Goal: Contribute content: Contribute content

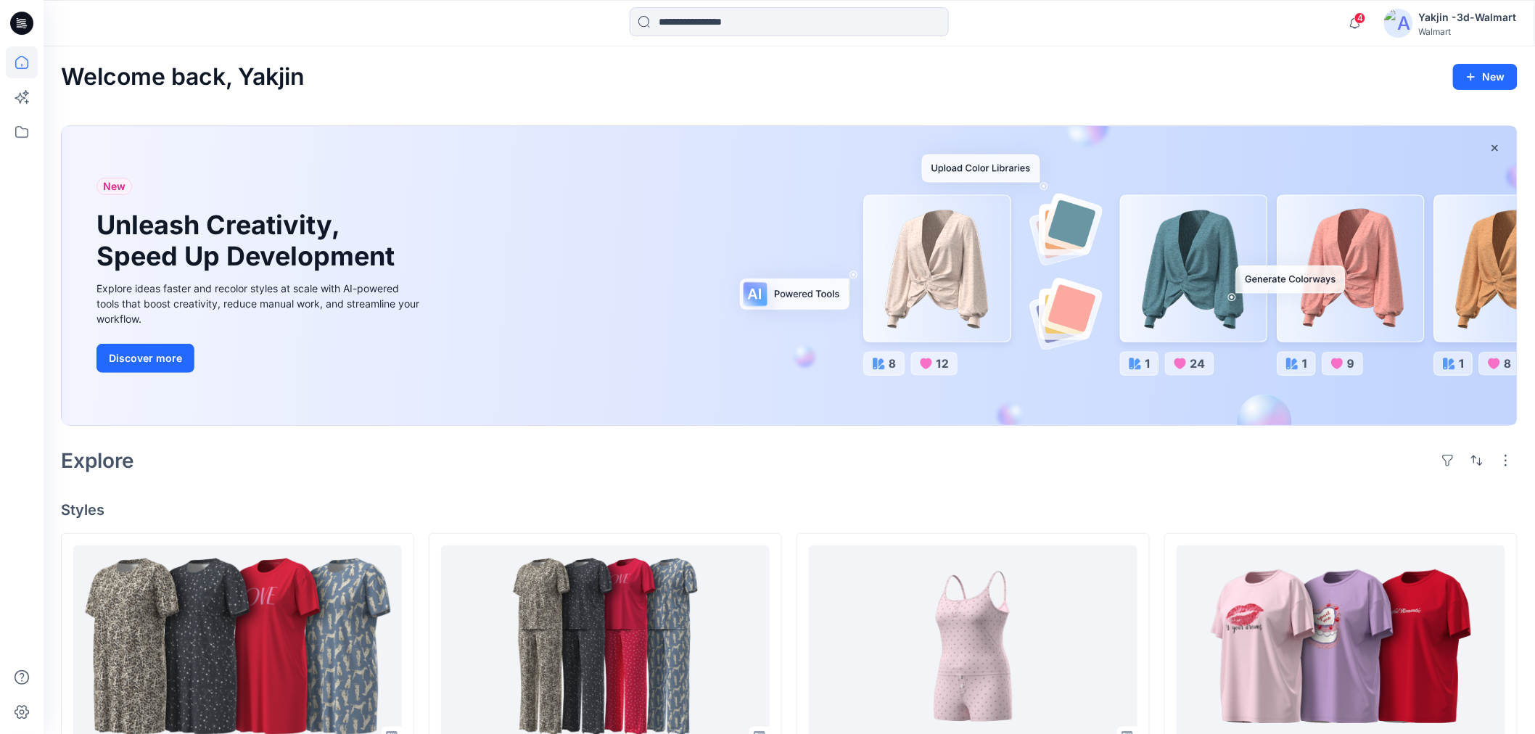
click at [22, 24] on icon at bounding box center [24, 23] width 6 height 1
click at [20, 135] on icon at bounding box center [22, 132] width 32 height 32
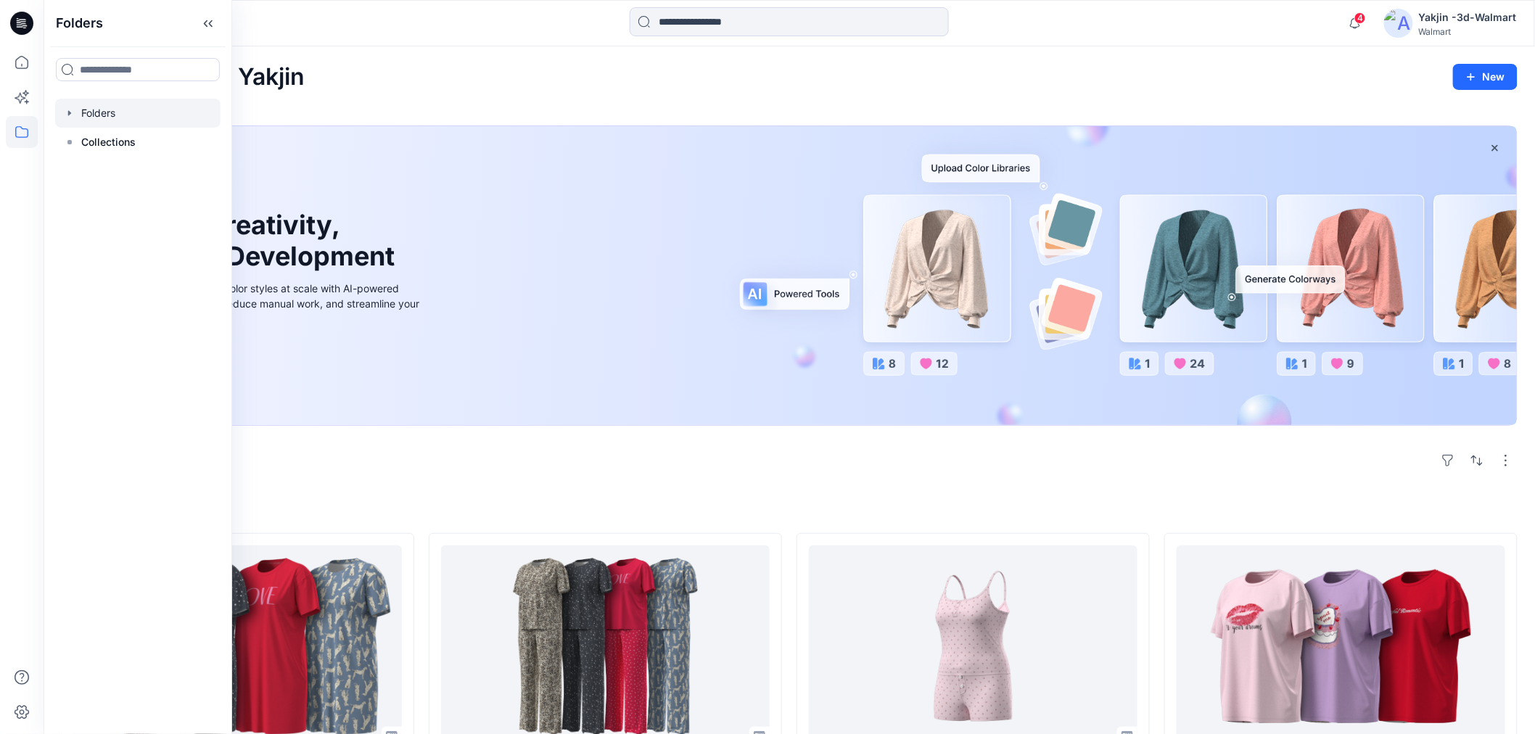
click at [169, 118] on div at bounding box center [137, 113] width 165 height 29
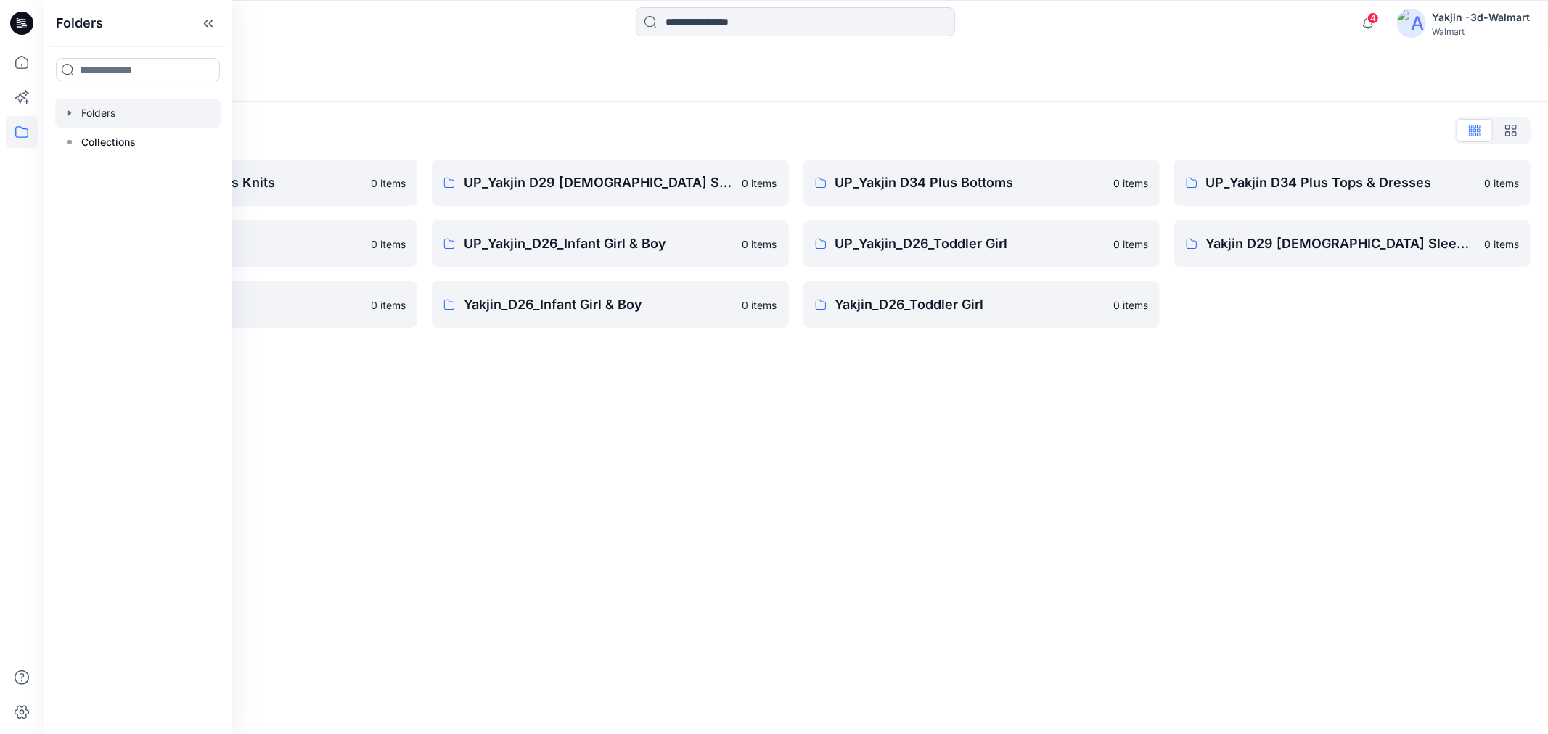
click at [861, 403] on div "Folders Folders List FA Yakjin D34 Womens Knits 0 items UP_Yakjin_D24_Boys 0 it…" at bounding box center [796, 390] width 1504 height 688
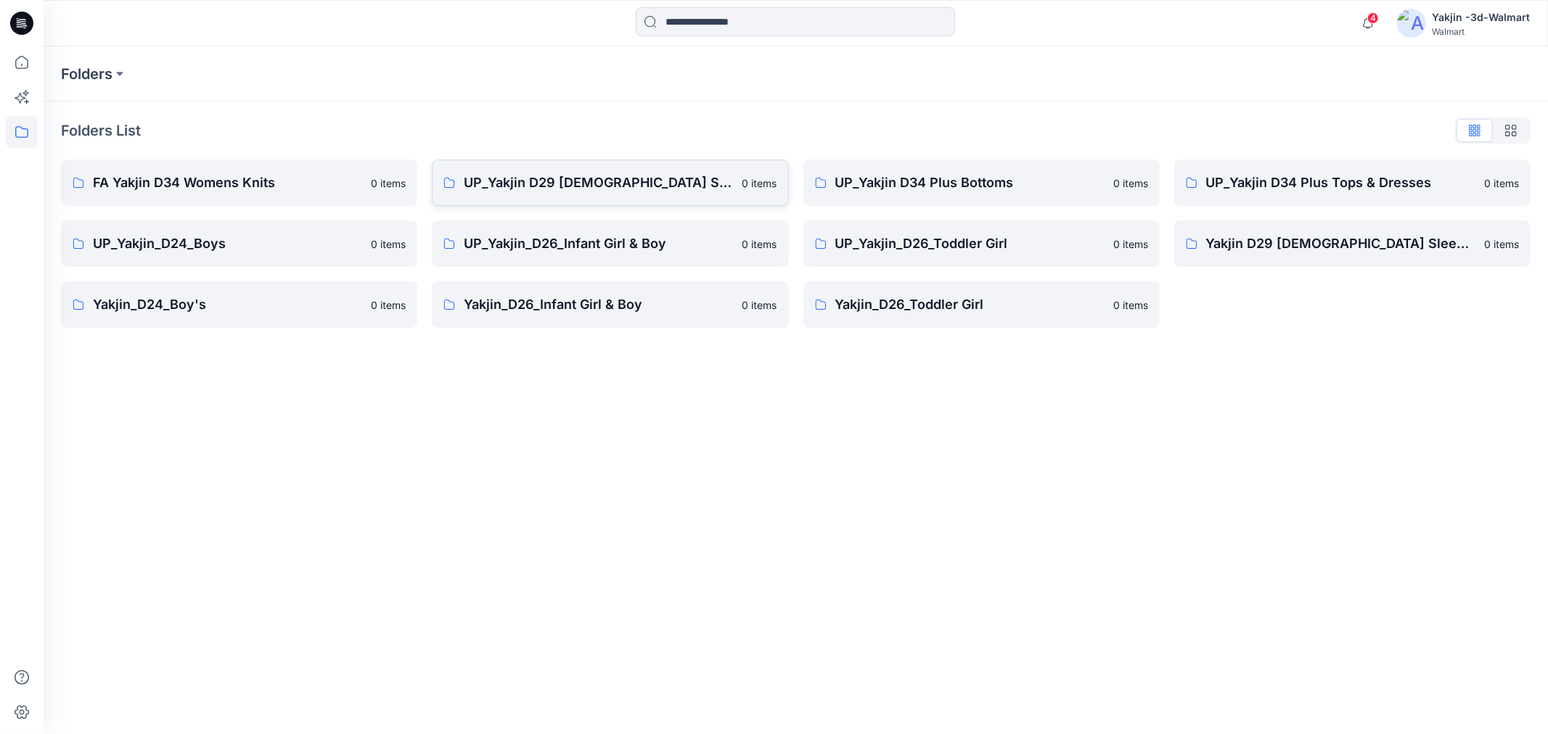
click at [619, 192] on p "UP_Yakjin D29 [DEMOGRAPHIC_DATA] Sleep" at bounding box center [598, 183] width 269 height 20
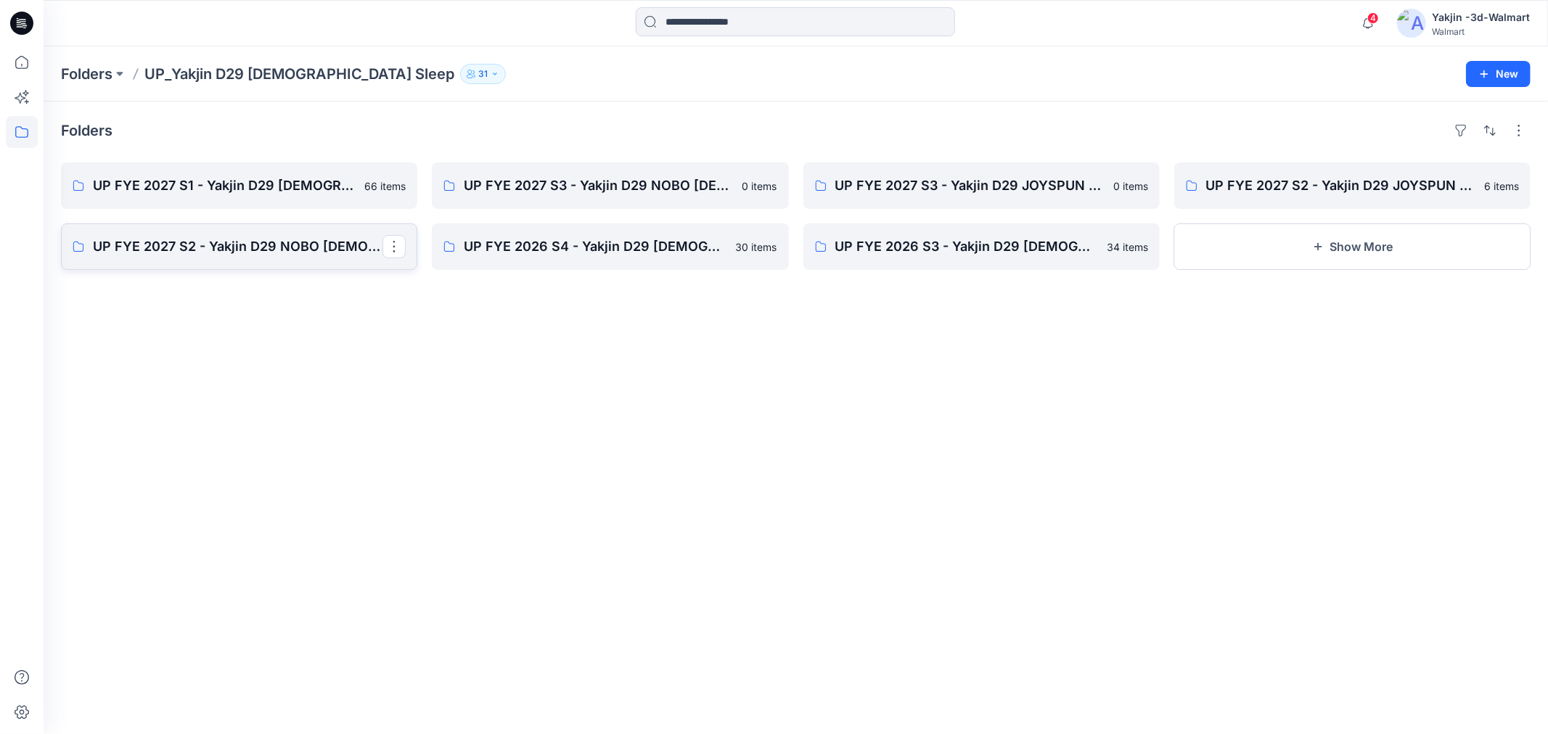
click at [250, 241] on p "UP FYE 2027 S2 - Yakjin D29 NOBO [DEMOGRAPHIC_DATA] Sleepwear" at bounding box center [238, 247] width 290 height 20
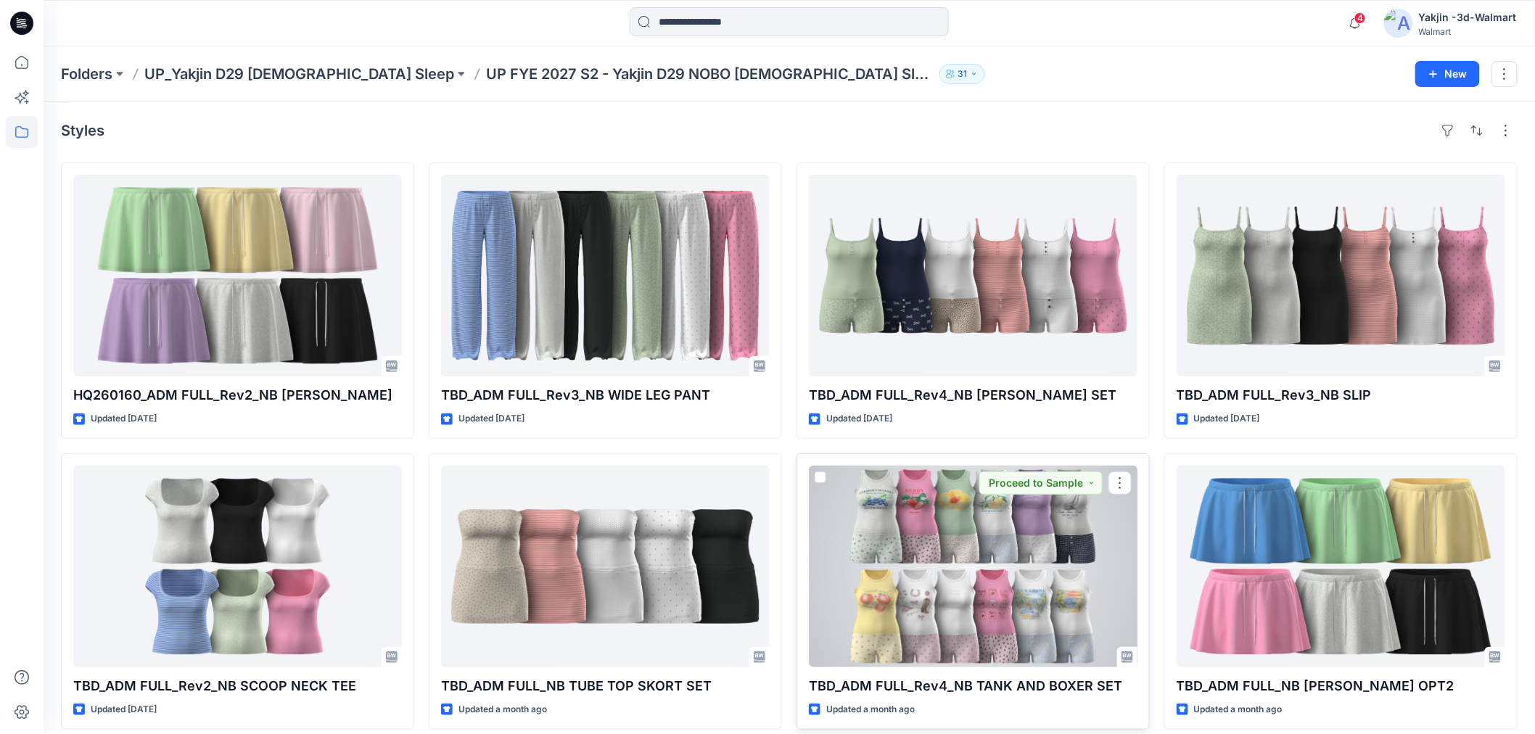
click at [927, 520] on div at bounding box center [973, 567] width 329 height 202
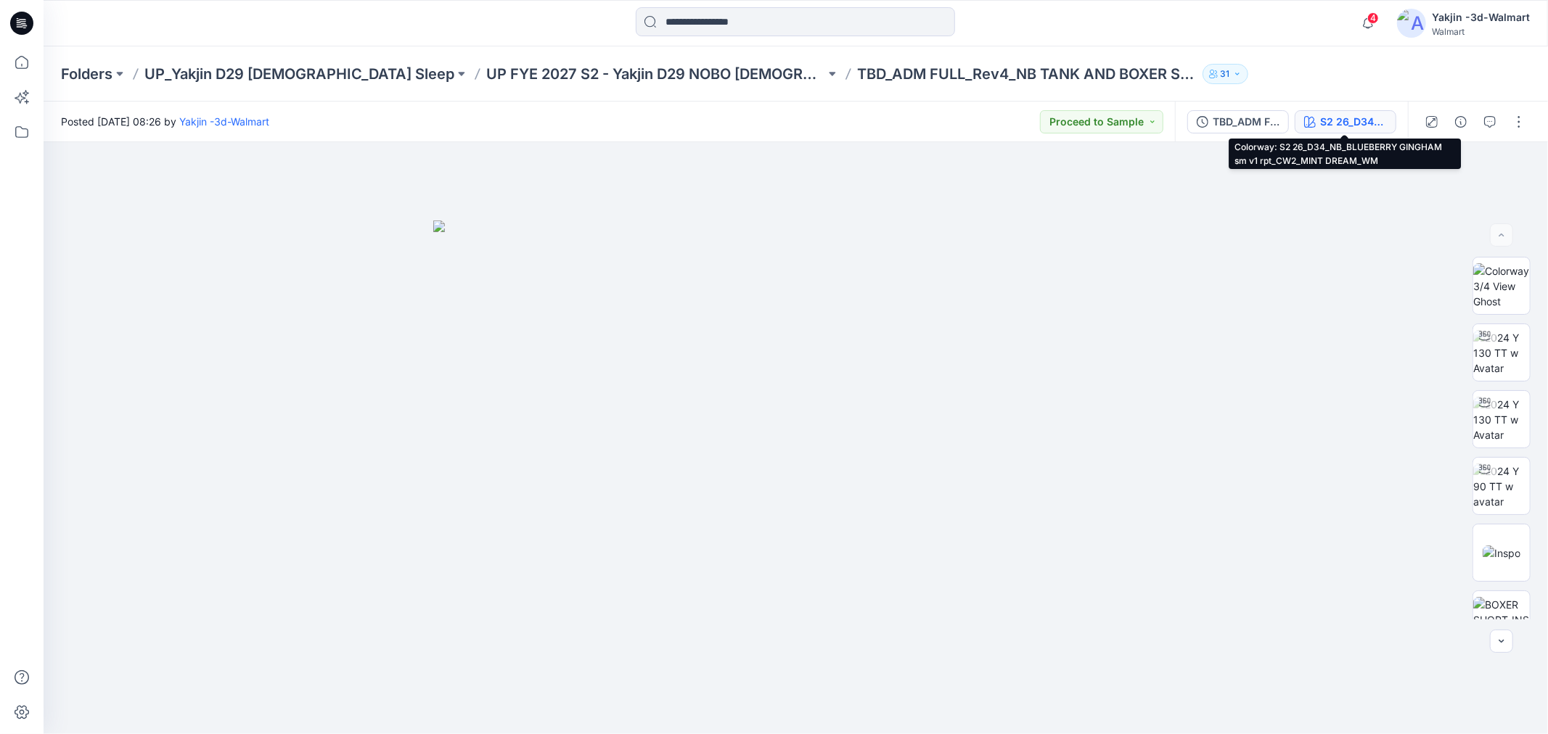
click at [1332, 114] on div "S2 26_D34_NB_BLUEBERRY GINGHAM sm v1 rpt_CW2_MINT DREAM_WM" at bounding box center [1353, 122] width 67 height 16
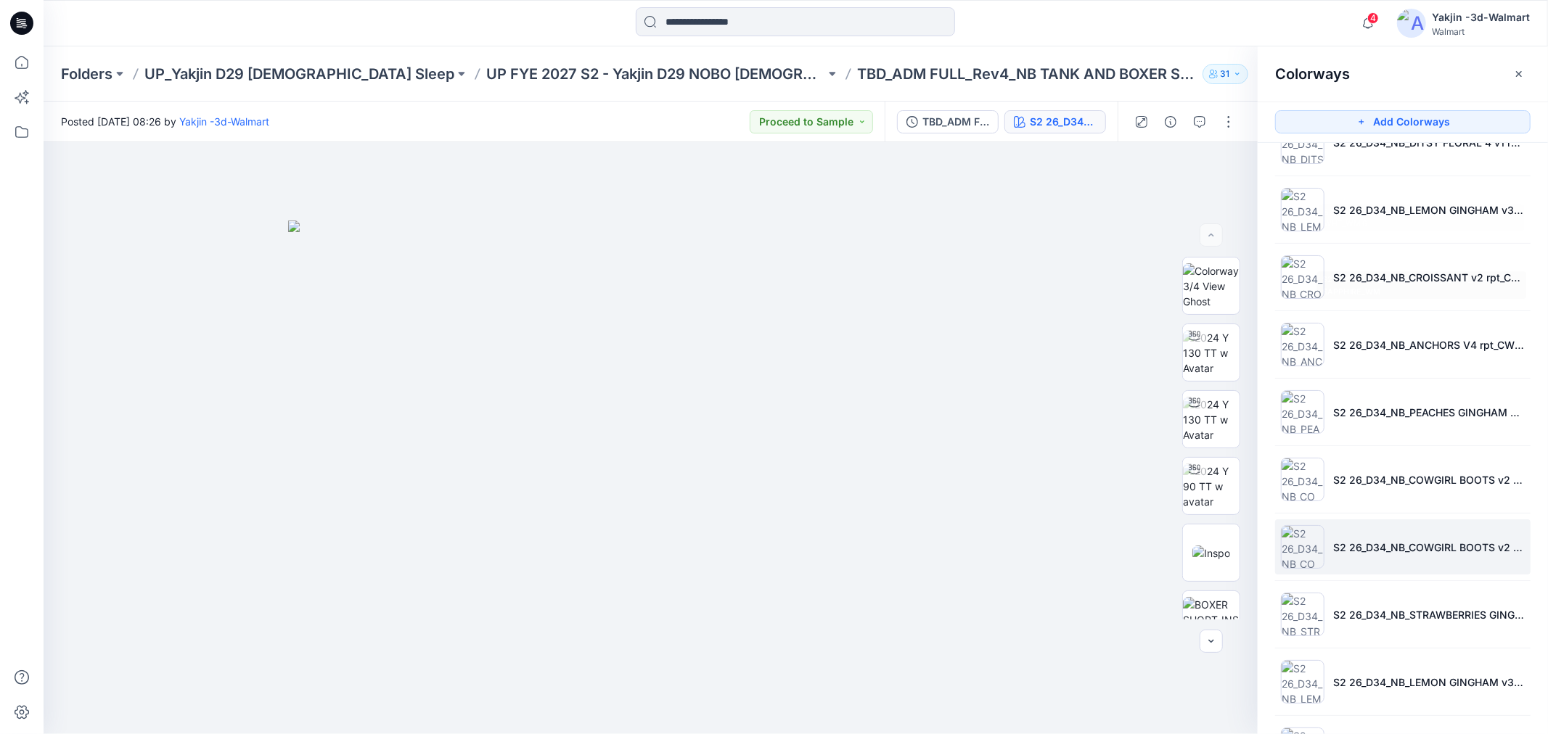
scroll to position [247, 0]
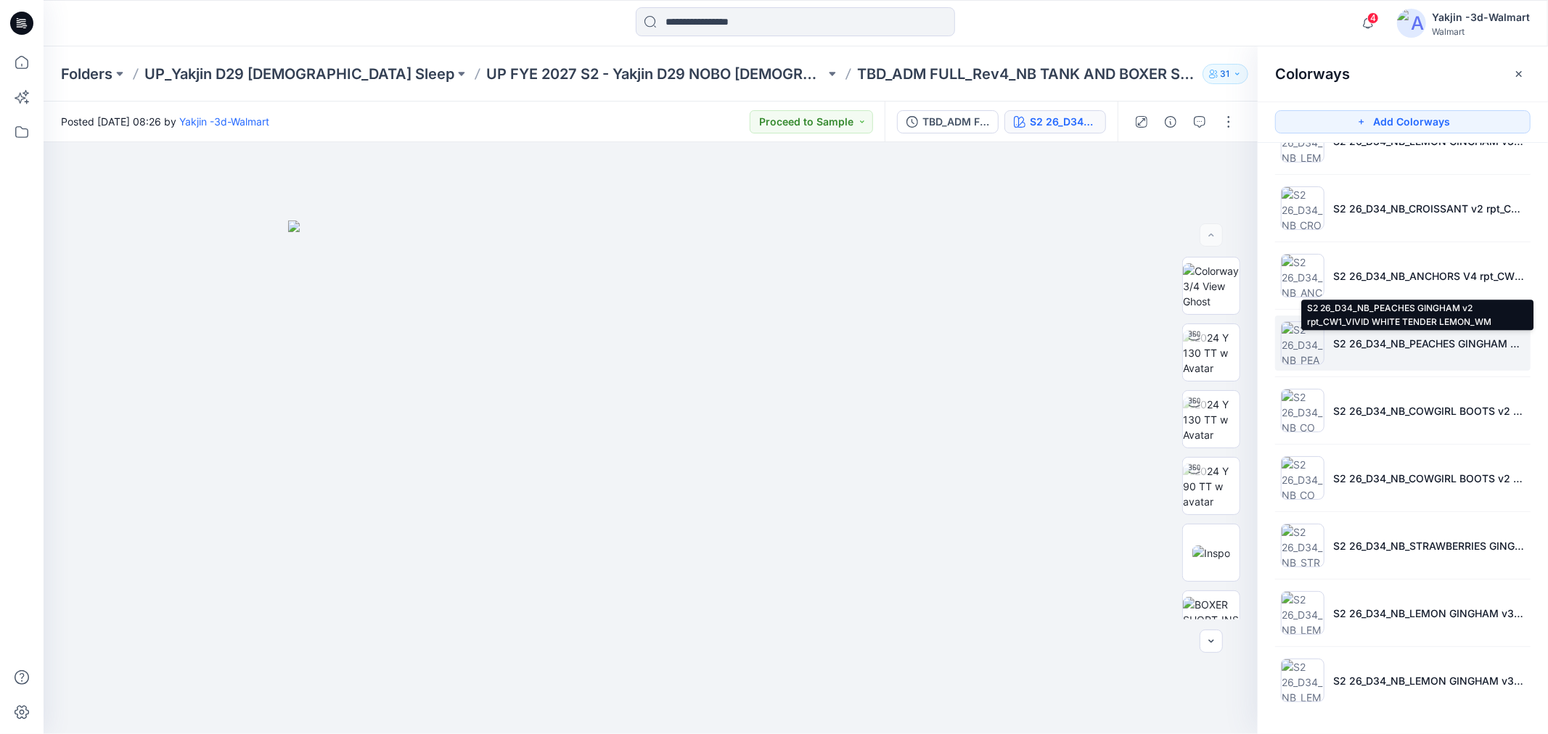
click at [1390, 345] on p "S2 26_D34_NB_PEACHES GINGHAM v2 rpt_CW1_VIVID WHITE TENDER LEMON_WM" at bounding box center [1429, 343] width 192 height 15
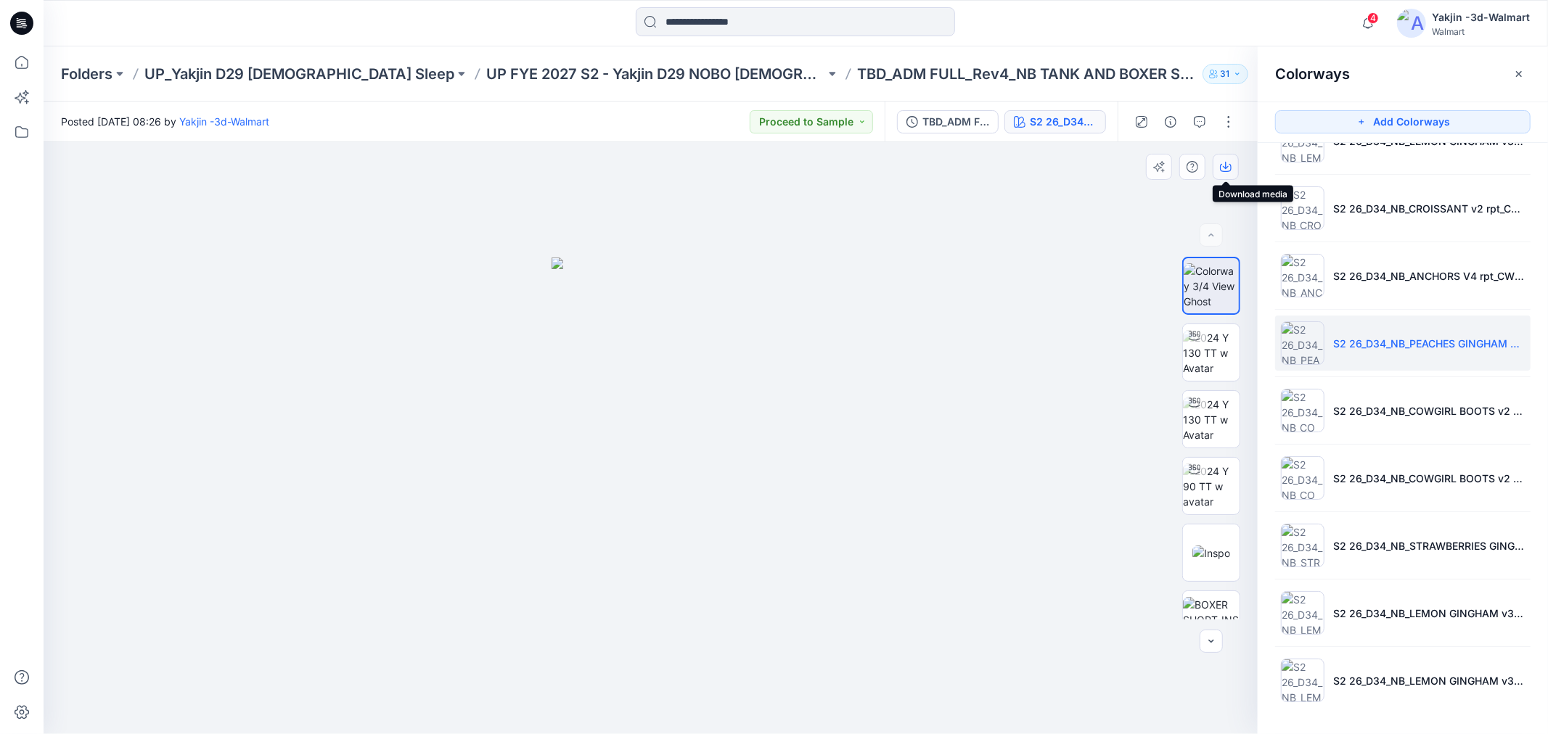
click at [1221, 163] on icon "button" at bounding box center [1226, 167] width 12 height 12
click at [1062, 115] on div "S2 26_D34_NB_PEACHES GINGHAM v2 rpt_CW1_VIVID WHITE TENDER LEMON_WM" at bounding box center [1063, 122] width 67 height 16
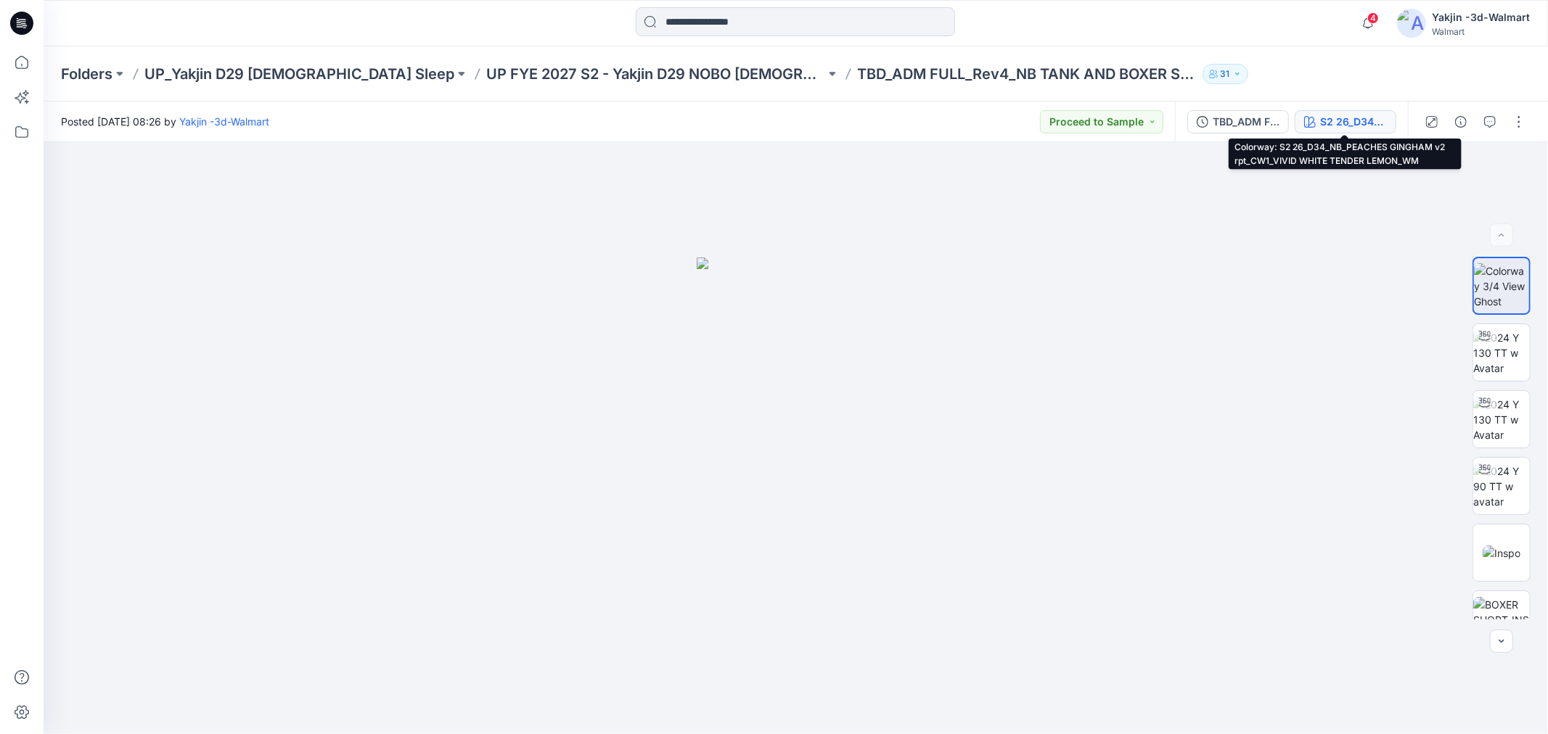
click at [1365, 114] on div "S2 26_D34_NB_PEACHES GINGHAM v2 rpt_CW1_VIVID WHITE TENDER LEMON_WM" at bounding box center [1353, 122] width 67 height 16
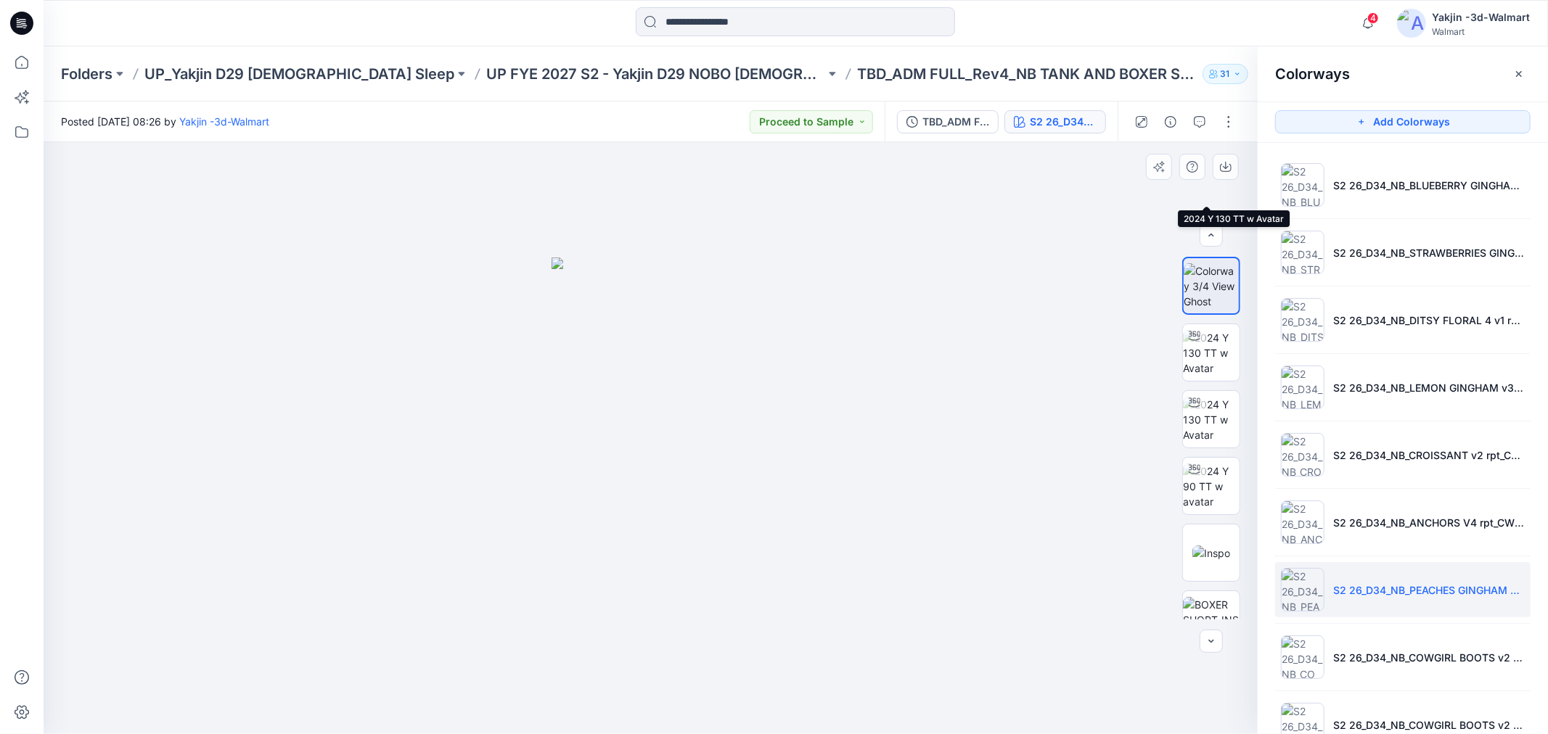
scroll to position [322, 0]
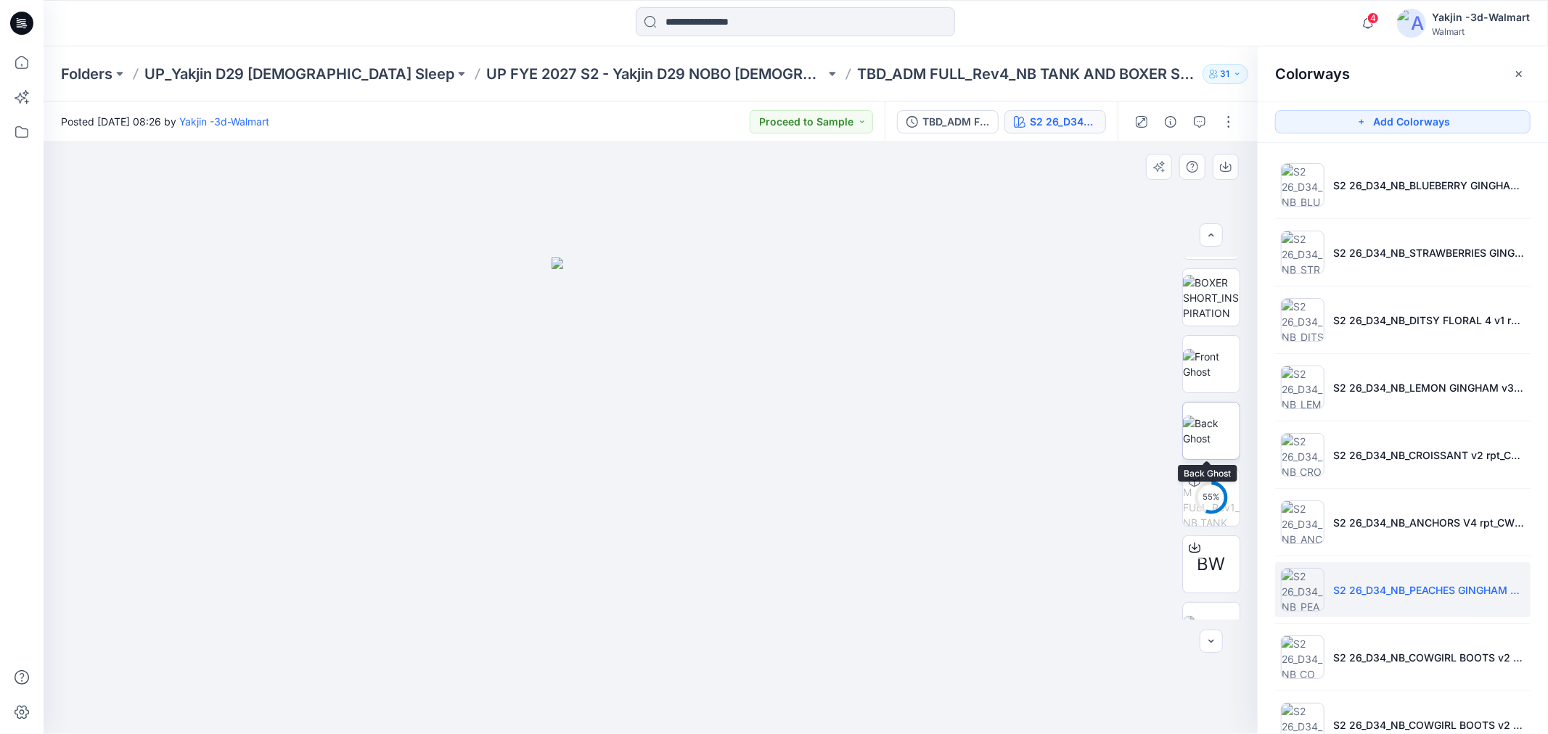
click at [1210, 417] on img at bounding box center [1211, 431] width 57 height 30
click at [1226, 165] on icon "button" at bounding box center [1226, 165] width 6 height 7
click at [1522, 75] on icon "button" at bounding box center [1519, 74] width 12 height 12
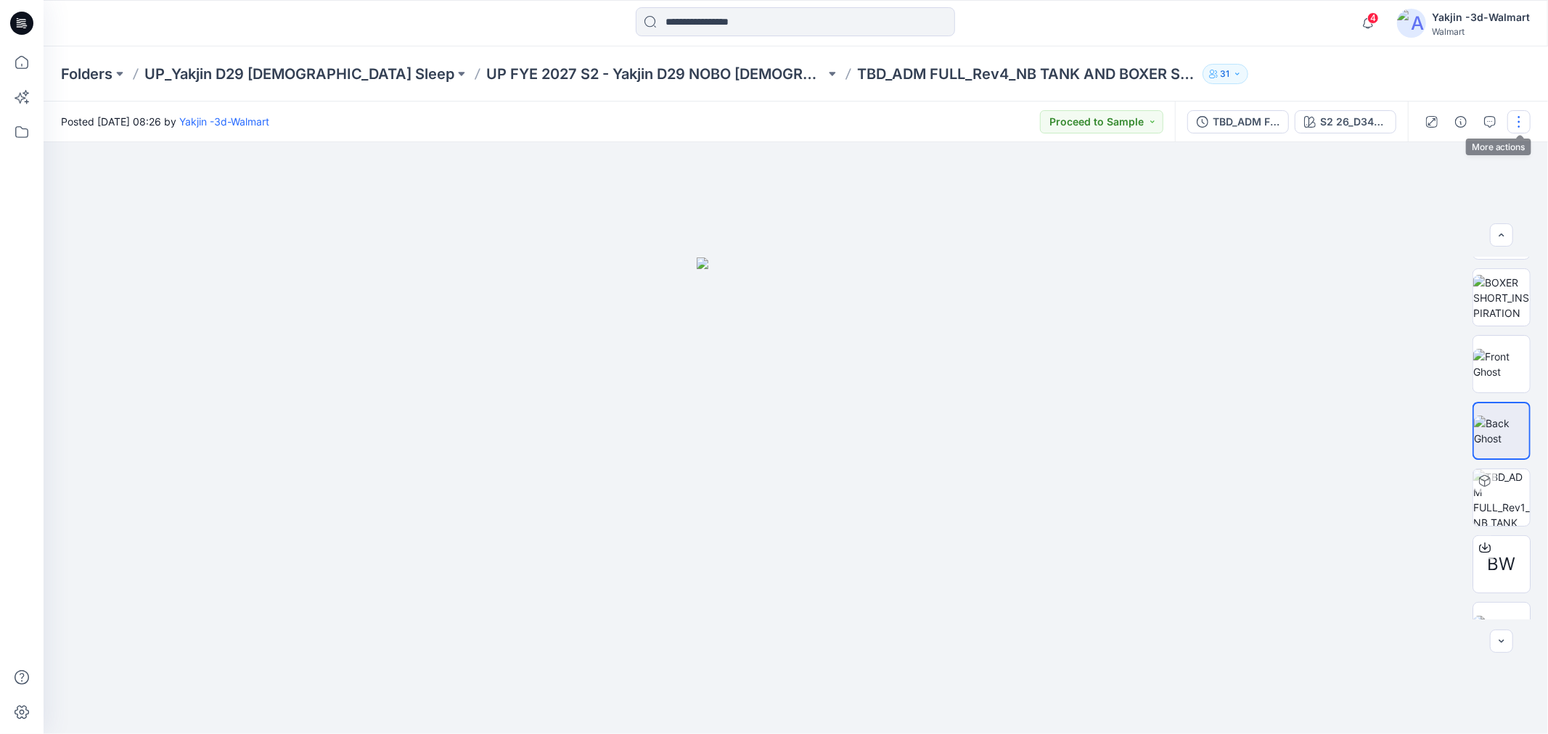
click at [1520, 120] on button "button" at bounding box center [1518, 121] width 23 height 23
click at [1425, 188] on p "Edit" at bounding box center [1426, 195] width 18 height 15
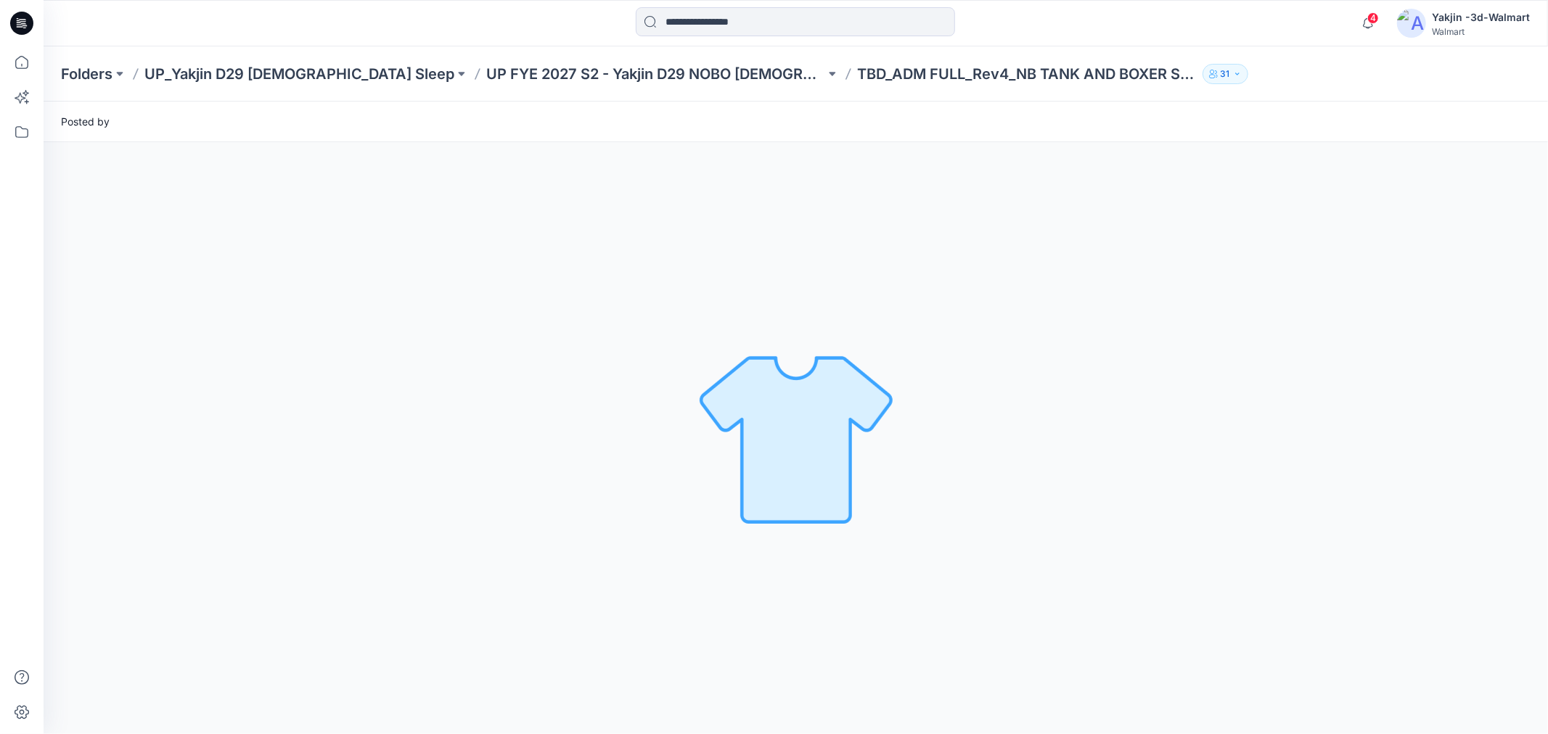
scroll to position [0, 0]
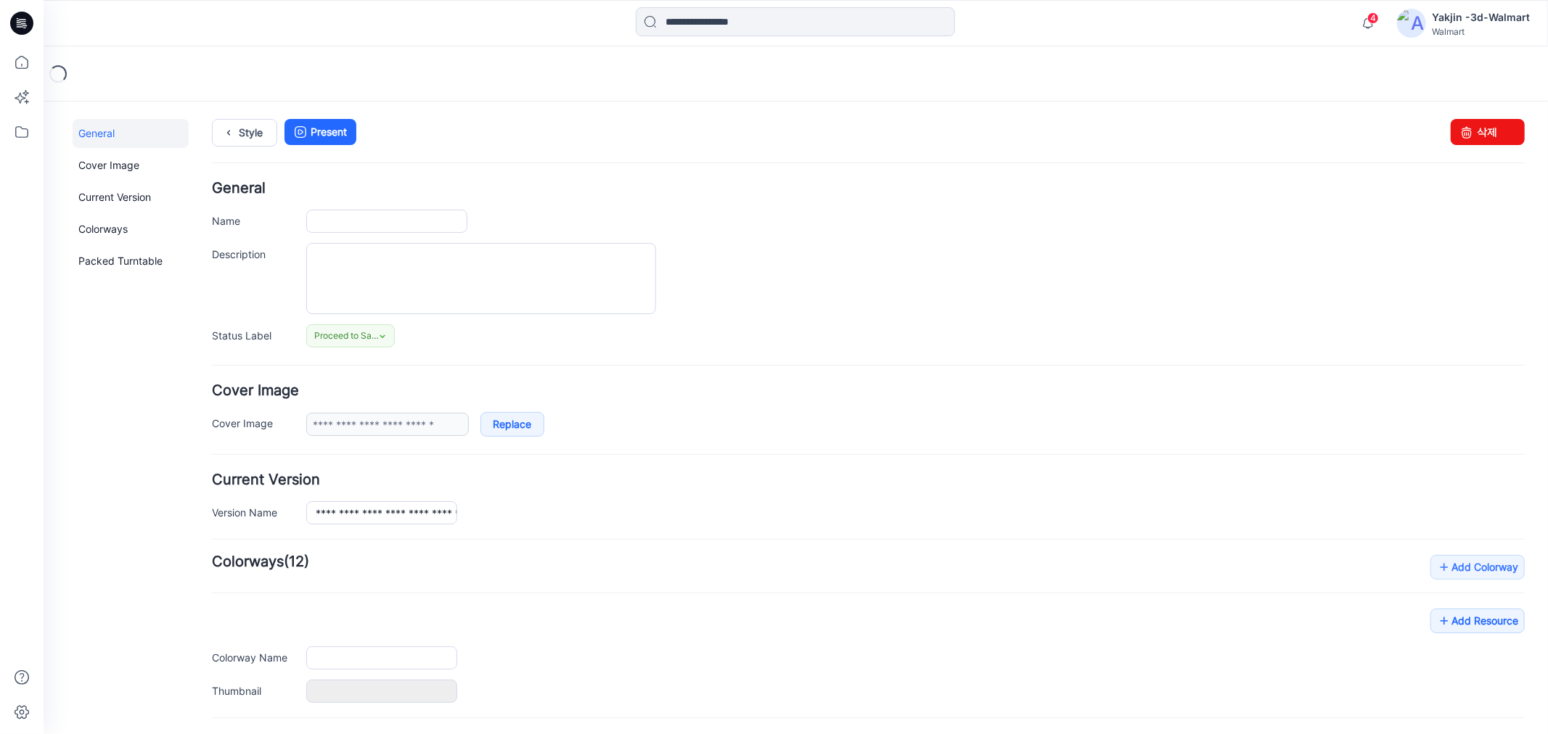
type input "**********"
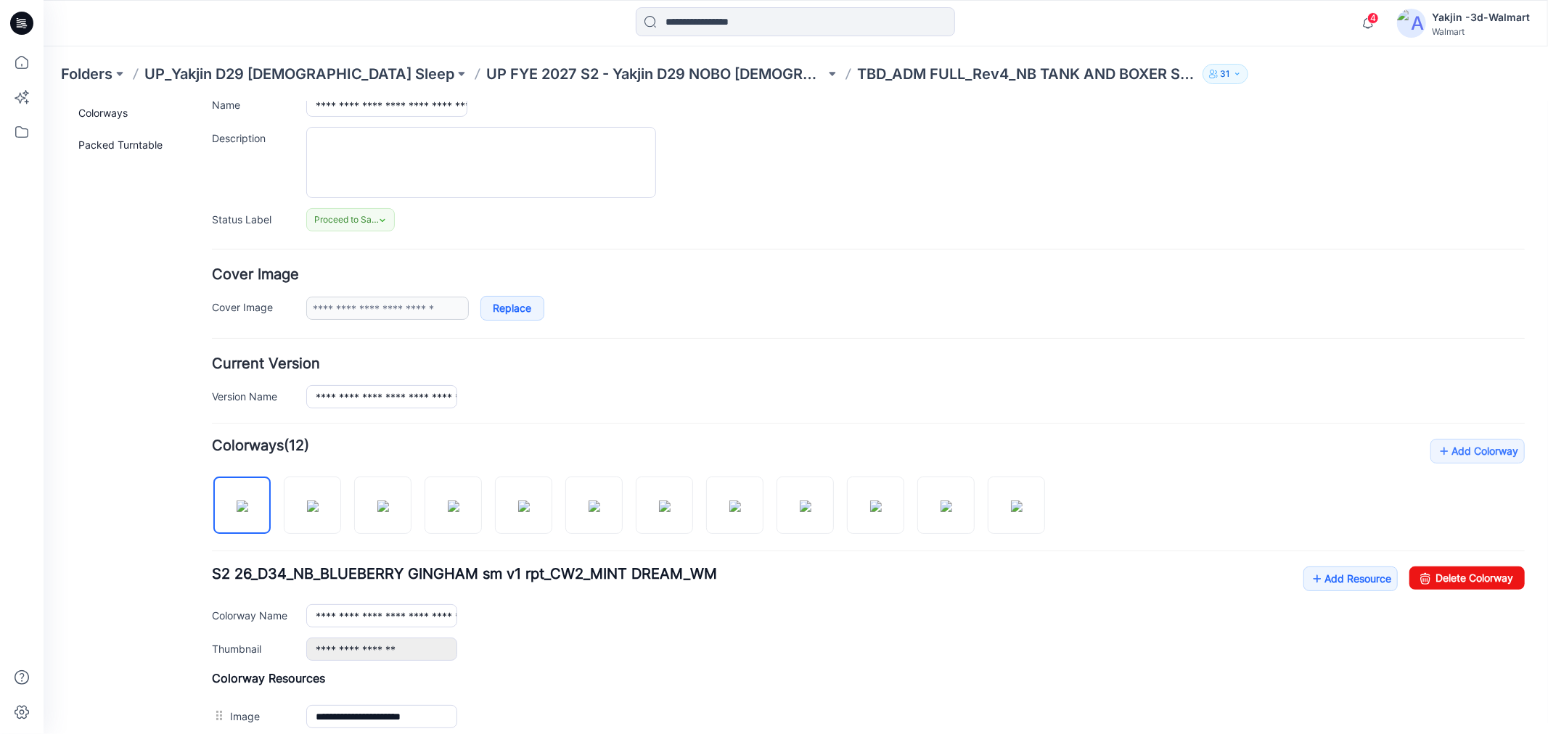
scroll to position [81, 0]
